Goal: Task Accomplishment & Management: Use online tool/utility

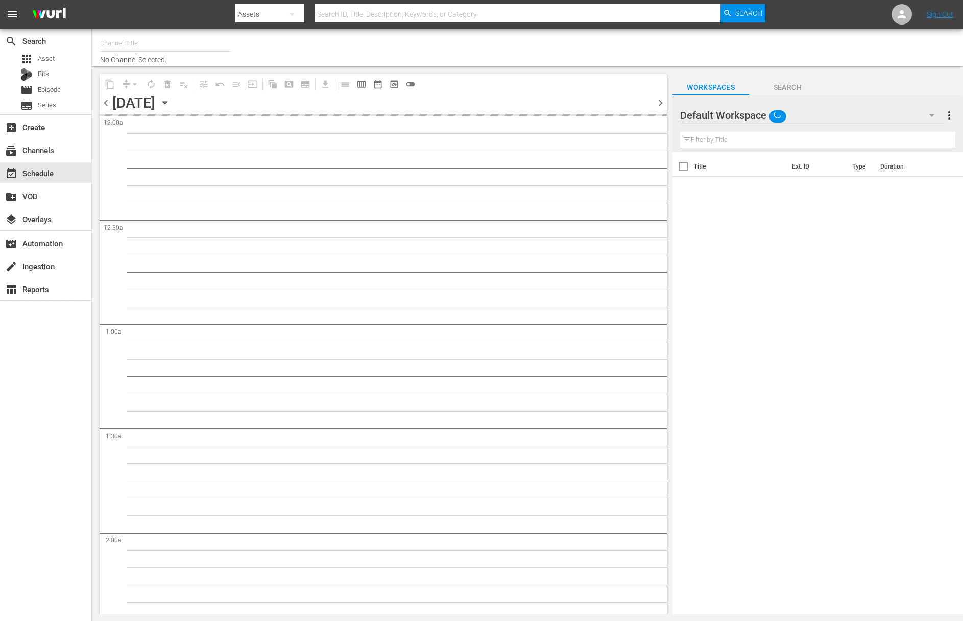
type input "[DATE] Home (1162)"
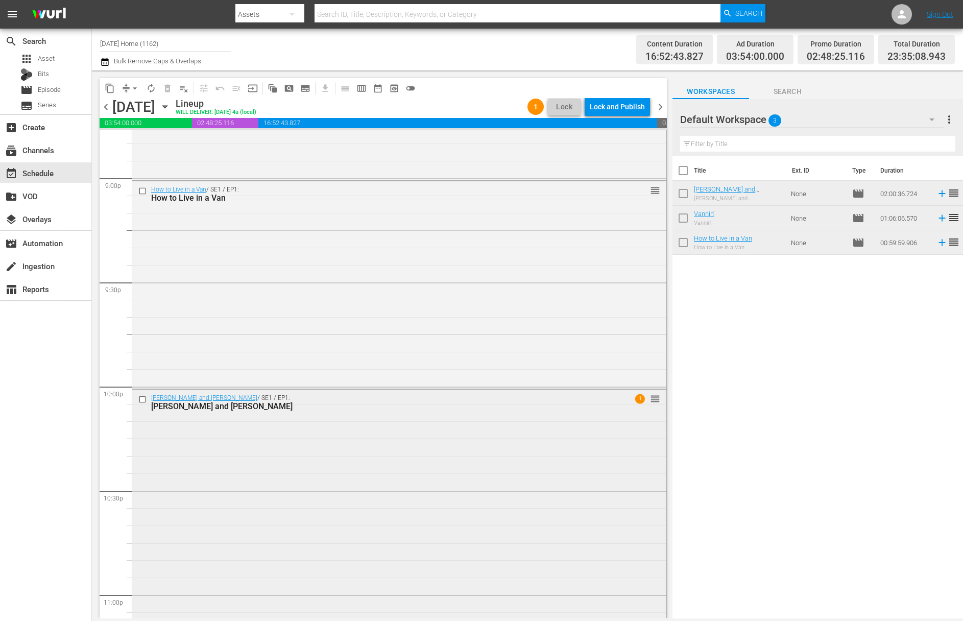
scroll to position [4517, 0]
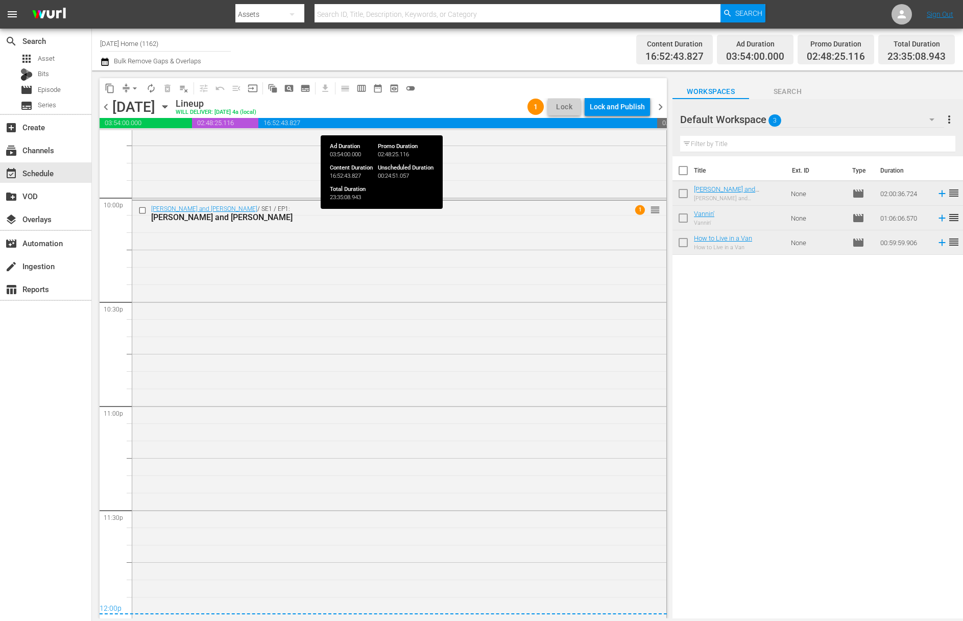
click at [620, 109] on div "Lock and Publish" at bounding box center [617, 107] width 55 height 18
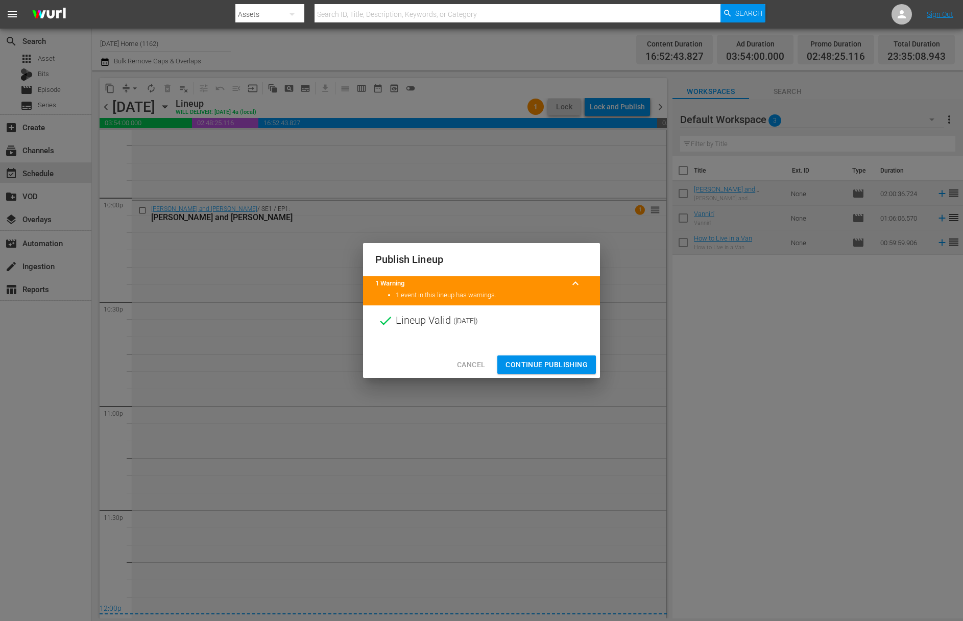
click at [555, 368] on span "Continue Publishing" at bounding box center [547, 365] width 82 height 13
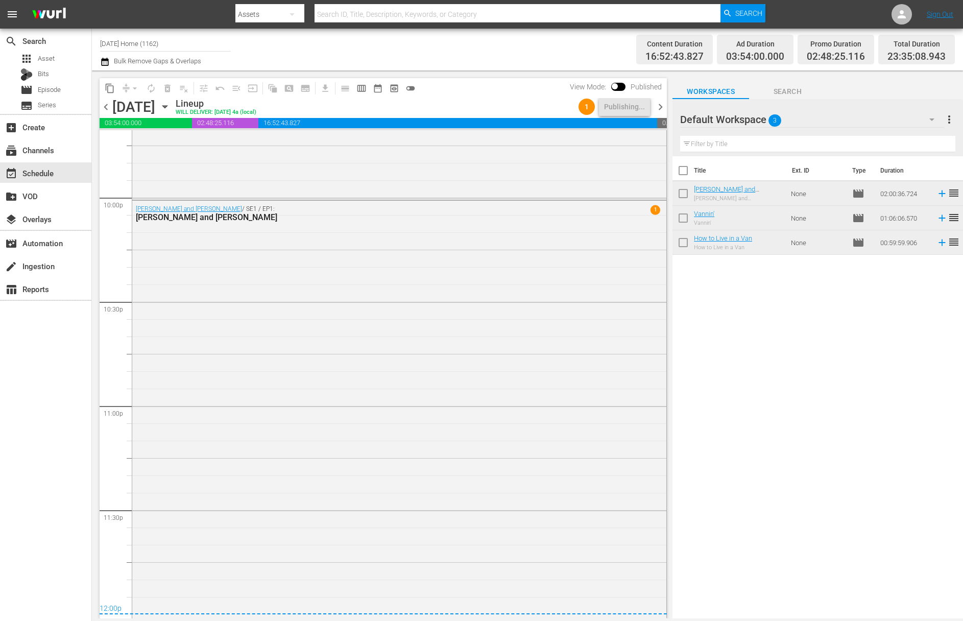
click at [171, 103] on icon "button" at bounding box center [164, 106] width 11 height 11
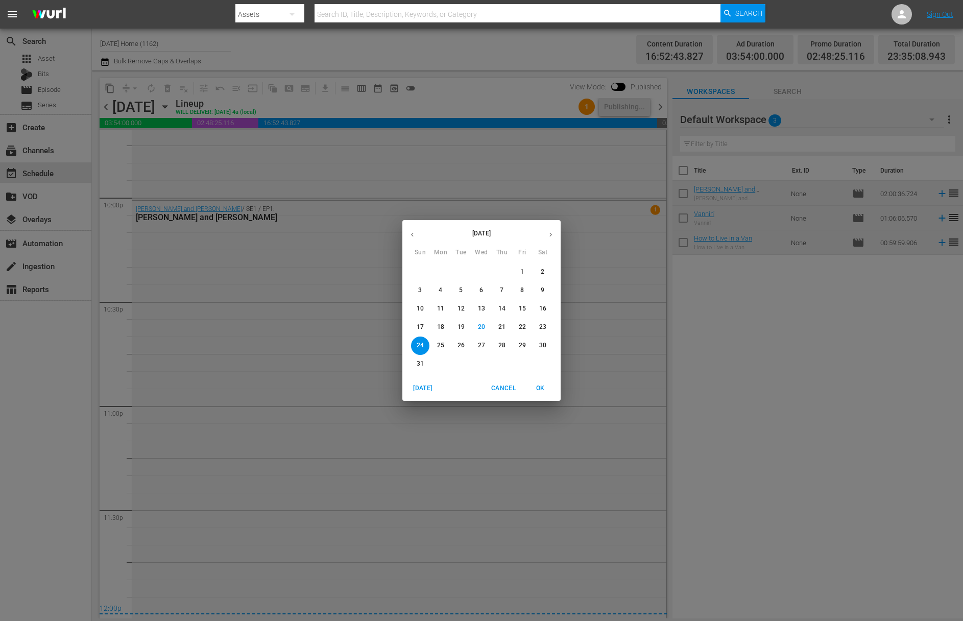
click at [442, 344] on p "25" at bounding box center [440, 345] width 7 height 9
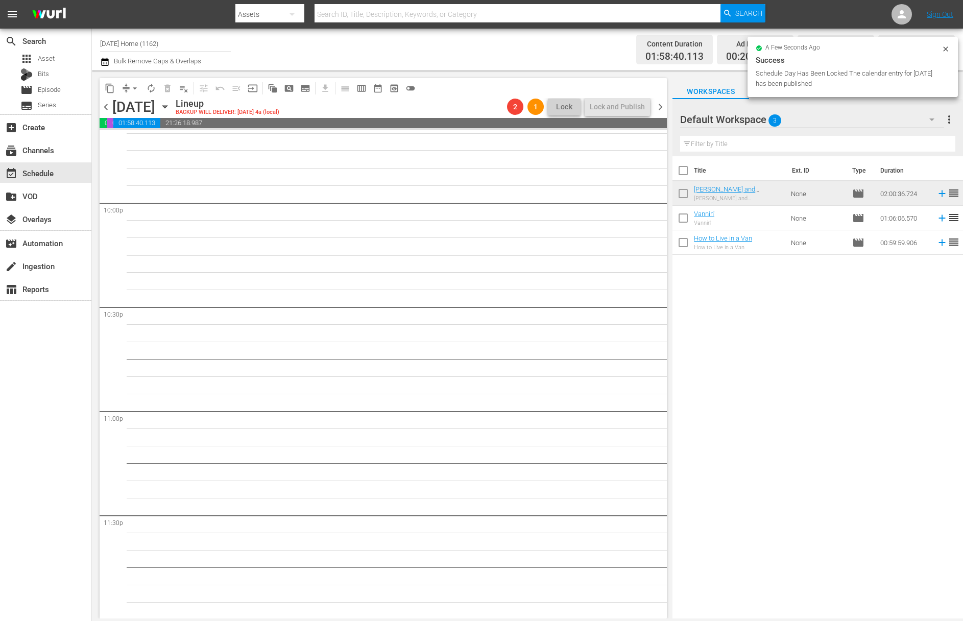
scroll to position [4512, 0]
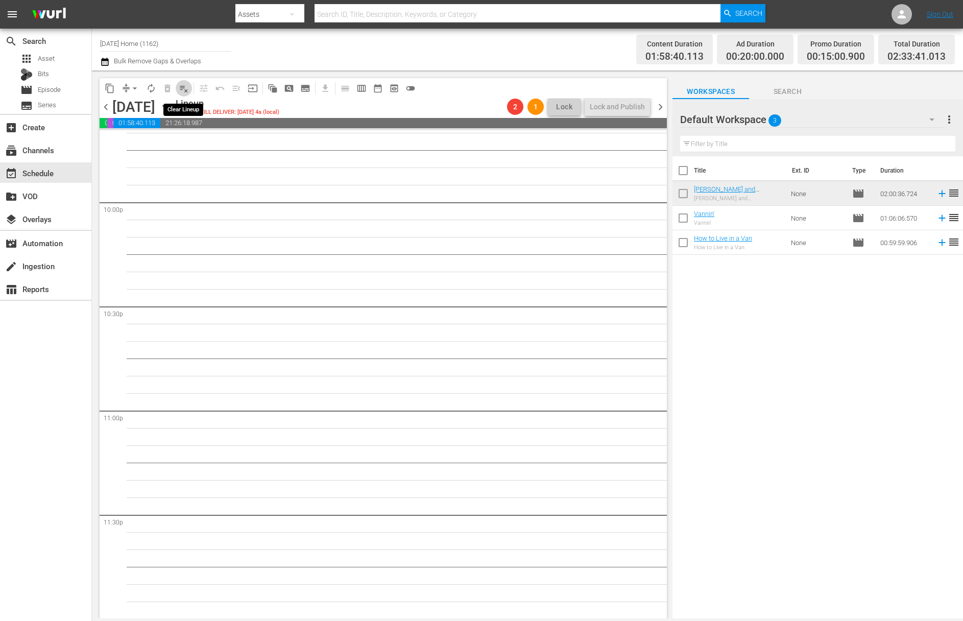
click at [186, 86] on span "playlist_remove_outlined" at bounding box center [184, 88] width 10 height 10
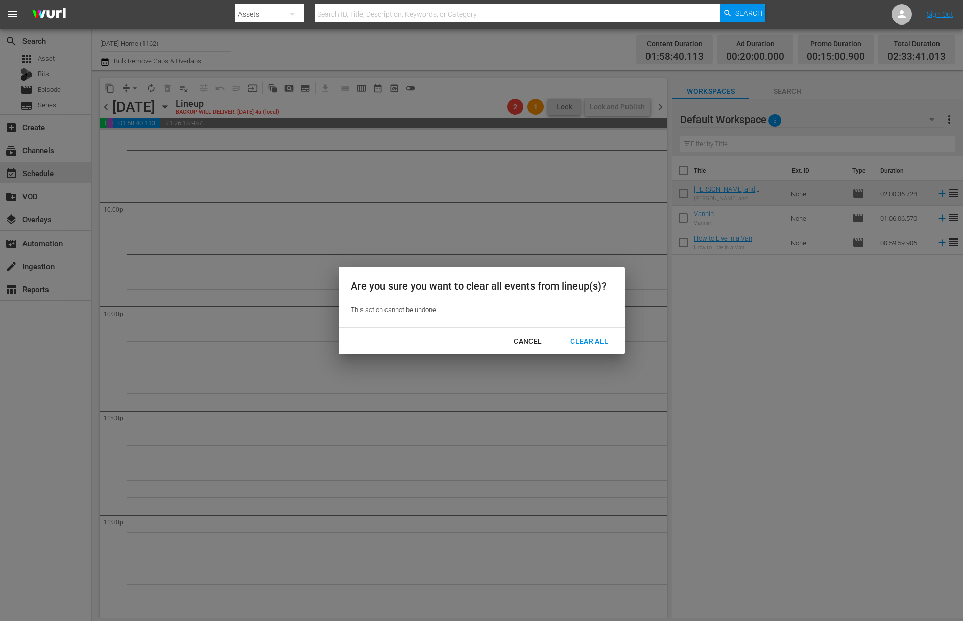
click at [593, 343] on div "Clear All" at bounding box center [589, 341] width 54 height 13
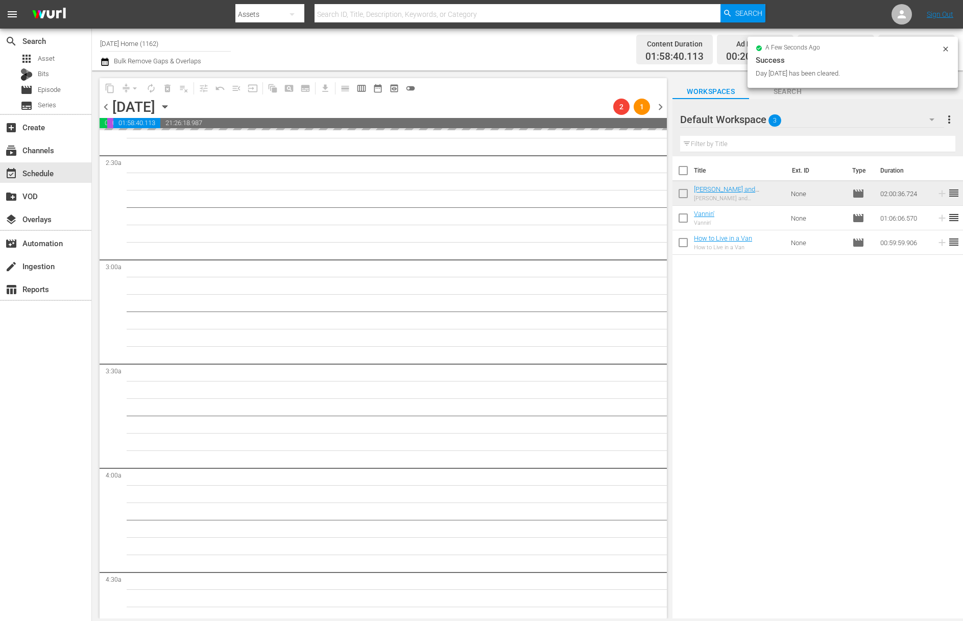
scroll to position [0, 0]
